Goal: Communication & Community: Answer question/provide support

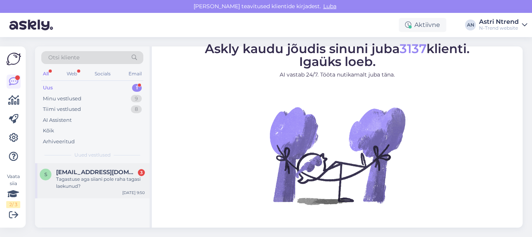
click at [69, 178] on div "Tagastuse aga siiani pole raha tagasi laekunud?" at bounding box center [100, 182] width 89 height 14
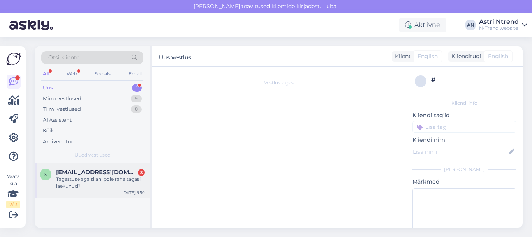
scroll to position [56, 0]
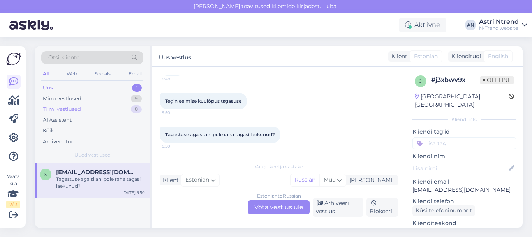
click at [70, 109] on div "Tiimi vestlused" at bounding box center [62, 109] width 38 height 8
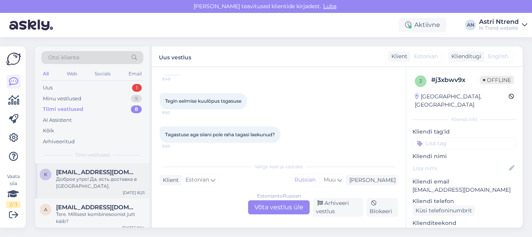
click at [79, 178] on div "Доброе утро! Да, есть доставка в [GEOGRAPHIC_DATA]." at bounding box center [100, 182] width 89 height 14
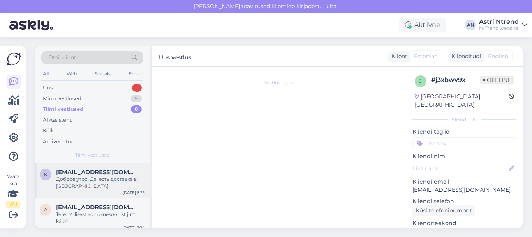
scroll to position [49, 0]
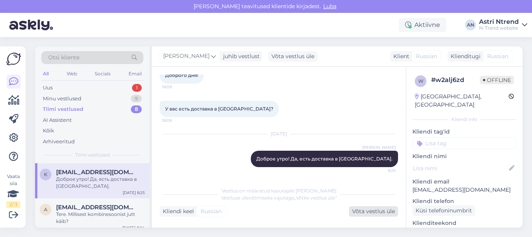
click at [383, 209] on div "Võta vestlus üle" at bounding box center [373, 211] width 49 height 11
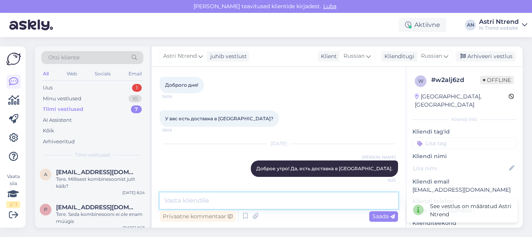
click at [181, 195] on textarea at bounding box center [279, 200] width 238 height 16
paste textarea "[URL][DOMAIN_NAME]"
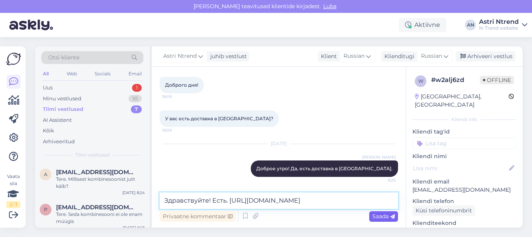
type textarea "Здравствуйте! Есть. [URL][DOMAIN_NAME]"
click at [385, 217] on span "Saada" at bounding box center [383, 215] width 23 height 7
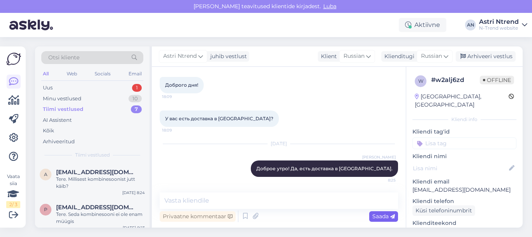
scroll to position [79, 0]
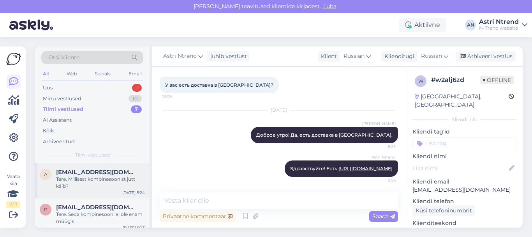
click at [85, 173] on span "[EMAIL_ADDRESS][DOMAIN_NAME]" at bounding box center [96, 171] width 81 height 7
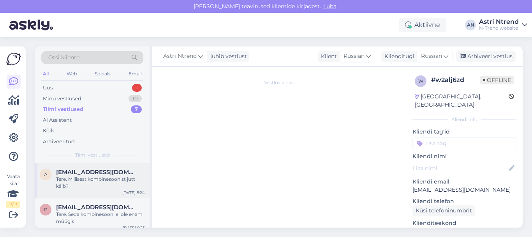
scroll to position [56, 0]
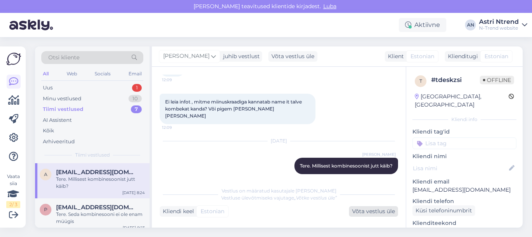
click at [371, 210] on div "Võta vestlus üle" at bounding box center [373, 211] width 49 height 11
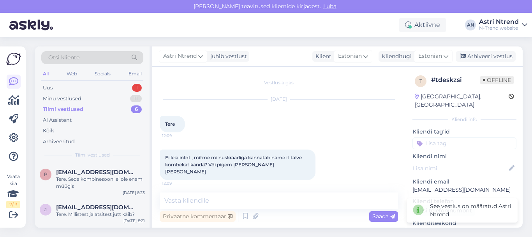
scroll to position [46, 0]
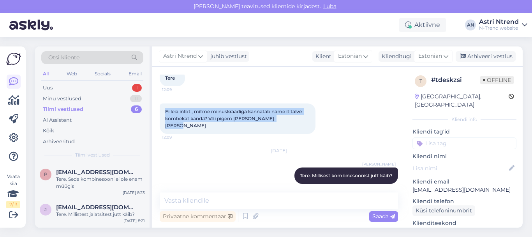
drag, startPoint x: 164, startPoint y: 109, endPoint x: 289, endPoint y: 118, distance: 125.4
click at [289, 118] on div "Ei leia infot , mitme miinuskraadiga kannatab name it talve kombekat kanda? Või…" at bounding box center [238, 118] width 156 height 30
copy span "Ei leia infot , mitme miinuskraadiga kannatab name it talve kombekat kanda? Või…"
